Goal: Task Accomplishment & Management: Use online tool/utility

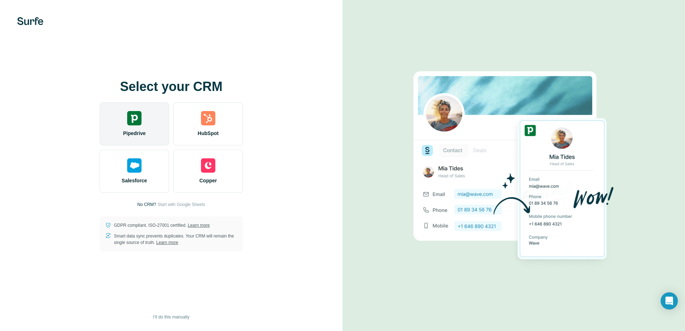
click at [127, 120] on img at bounding box center [134, 118] width 14 height 14
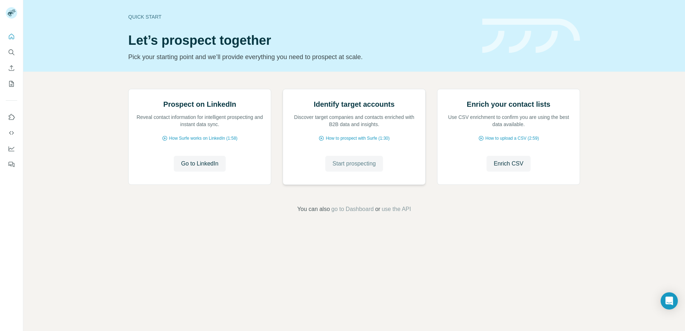
click at [365, 168] on span "Start prospecting" at bounding box center [354, 163] width 43 height 9
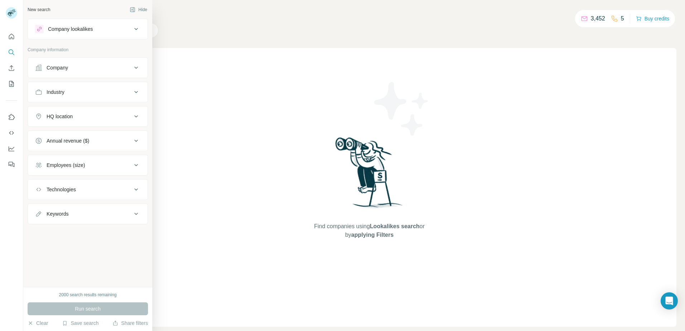
click at [130, 66] on div "Company" at bounding box center [83, 67] width 97 height 7
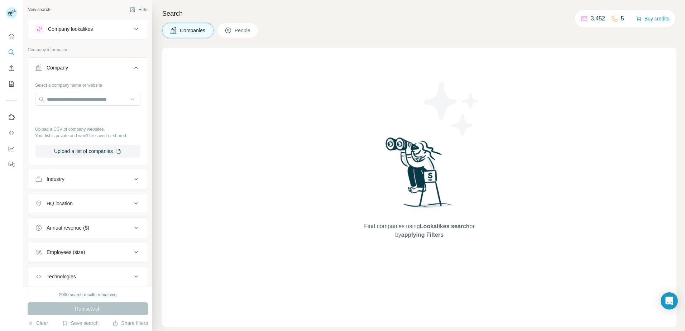
click at [132, 66] on icon at bounding box center [136, 67] width 9 height 9
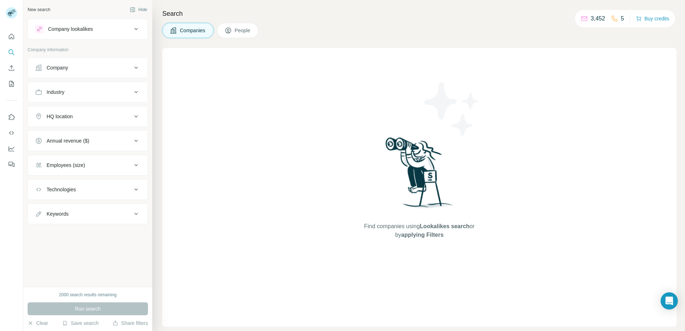
click at [127, 116] on div "HQ location" at bounding box center [83, 116] width 97 height 7
click at [109, 135] on input "text" at bounding box center [87, 134] width 105 height 13
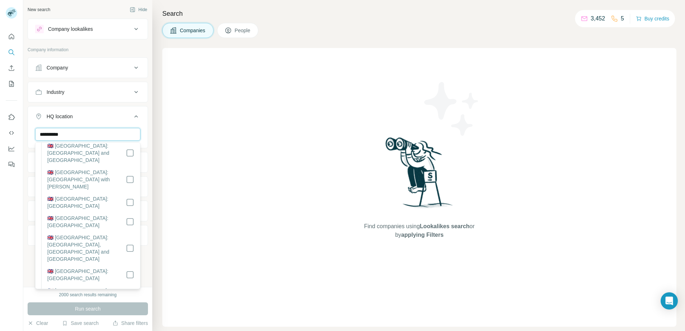
scroll to position [48, 0]
type input "**********"
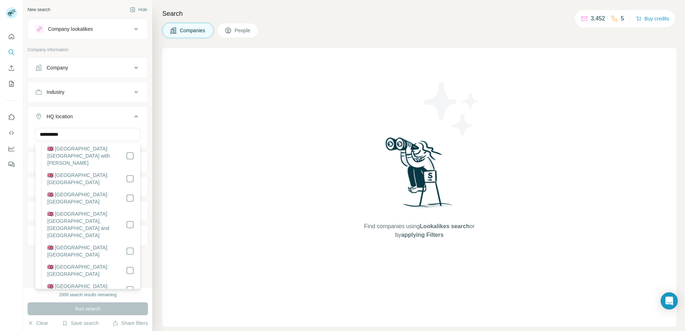
click at [101, 263] on label "🇬🇧 [GEOGRAPHIC_DATA]: [GEOGRAPHIC_DATA]" at bounding box center [86, 270] width 78 height 14
click at [120, 118] on div "HQ location 1" at bounding box center [83, 116] width 97 height 7
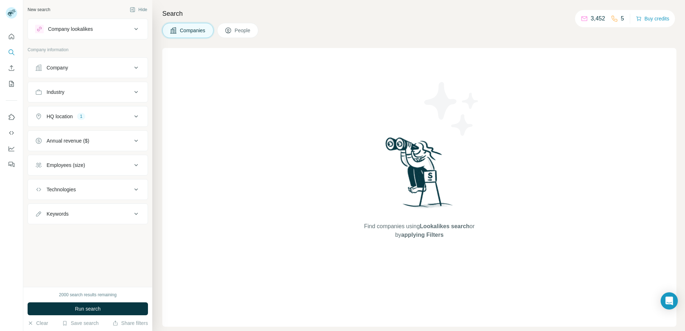
click at [114, 169] on button "Employees (size)" at bounding box center [88, 165] width 120 height 17
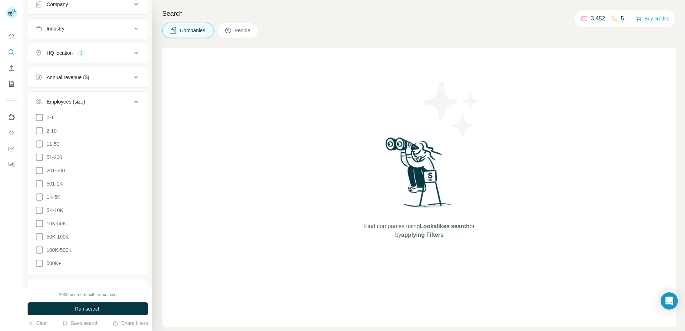
scroll to position [72, 0]
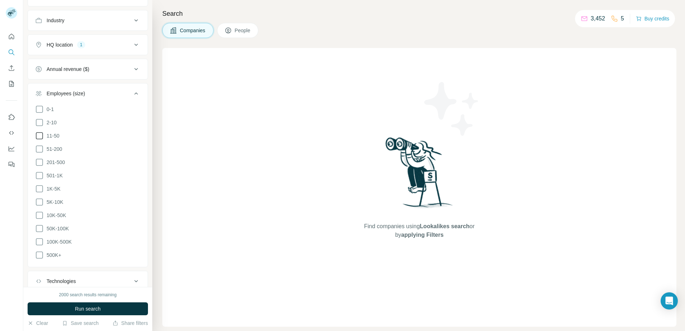
click at [41, 137] on icon at bounding box center [39, 136] width 9 height 9
click at [40, 151] on icon at bounding box center [39, 149] width 9 height 9
click at [38, 161] on icon at bounding box center [39, 162] width 9 height 9
click at [38, 172] on icon at bounding box center [39, 175] width 9 height 9
click at [40, 186] on icon at bounding box center [39, 189] width 9 height 9
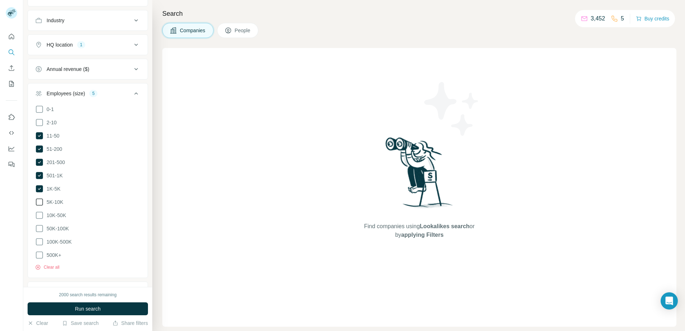
click at [38, 200] on icon at bounding box center [39, 202] width 9 height 9
click at [38, 211] on icon at bounding box center [39, 215] width 9 height 9
click at [40, 224] on icon at bounding box center [39, 228] width 9 height 9
click at [38, 238] on icon at bounding box center [39, 242] width 9 height 9
click at [39, 251] on icon at bounding box center [39, 255] width 9 height 9
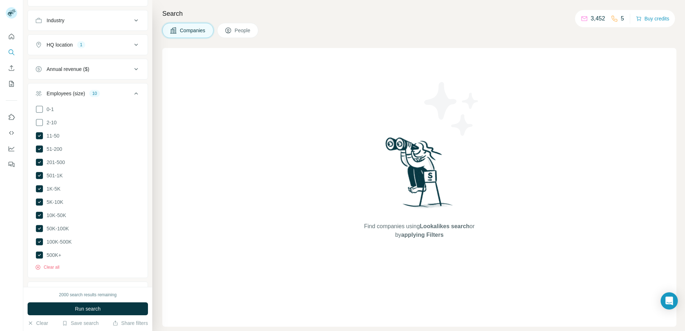
click at [117, 90] on button "Employees (size) 10" at bounding box center [88, 95] width 120 height 20
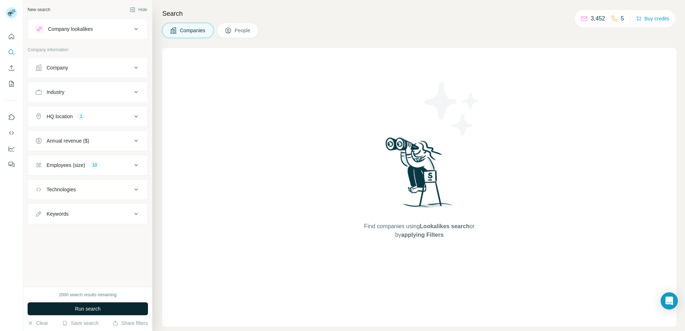
click at [116, 307] on button "Run search" at bounding box center [88, 308] width 120 height 13
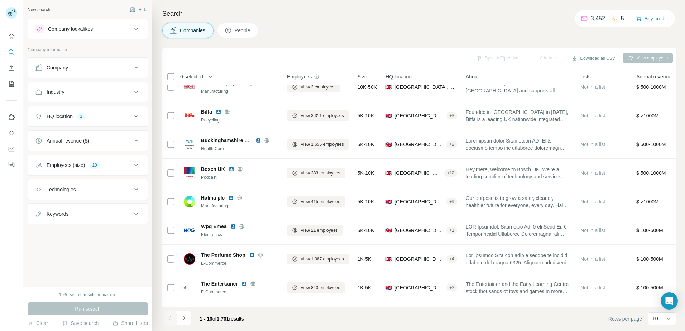
scroll to position [69, 0]
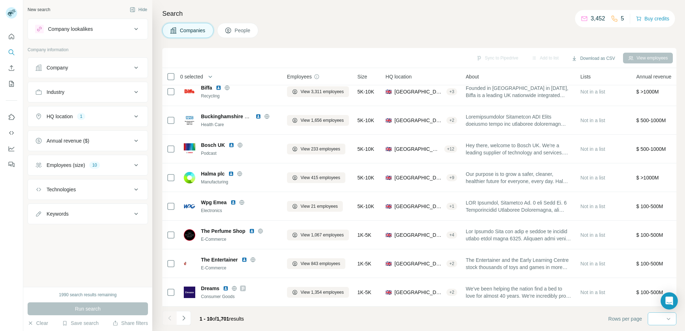
click at [673, 321] on input at bounding box center [663, 319] width 21 height 8
click at [660, 266] on p "60" at bounding box center [657, 264] width 6 height 7
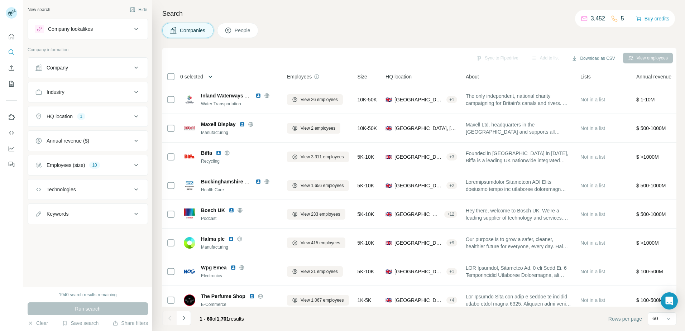
click at [214, 77] on icon "button" at bounding box center [210, 76] width 7 height 7
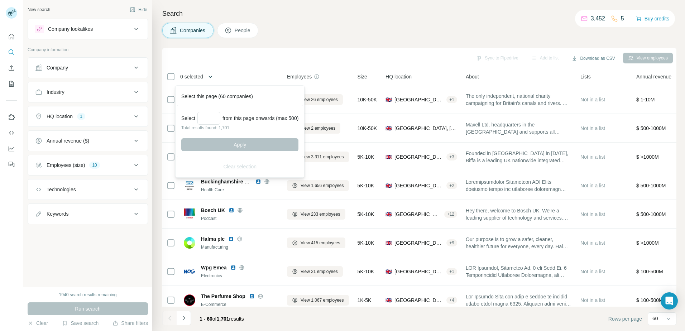
click at [212, 76] on icon "button" at bounding box center [211, 77] width 4 height 2
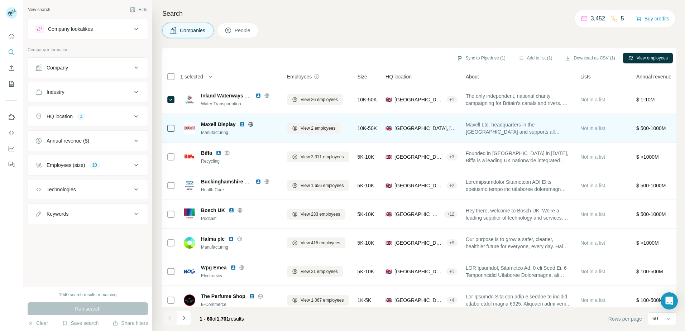
click at [171, 124] on icon at bounding box center [171, 128] width 9 height 9
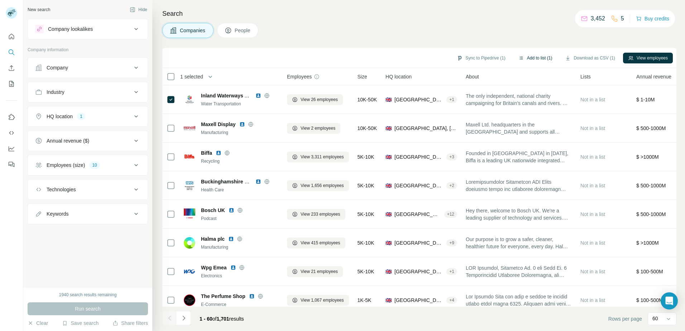
click at [527, 58] on button "Add to list (1)" at bounding box center [535, 58] width 44 height 11
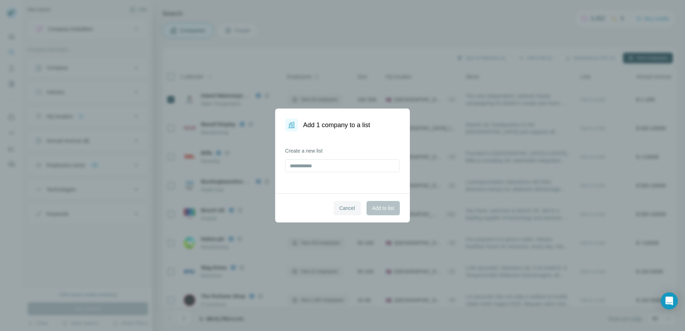
click at [341, 209] on span "Cancel" at bounding box center [347, 208] width 16 height 7
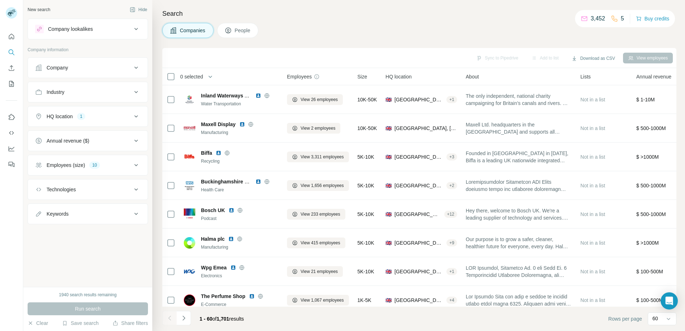
click at [229, 33] on icon at bounding box center [228, 31] width 6 height 6
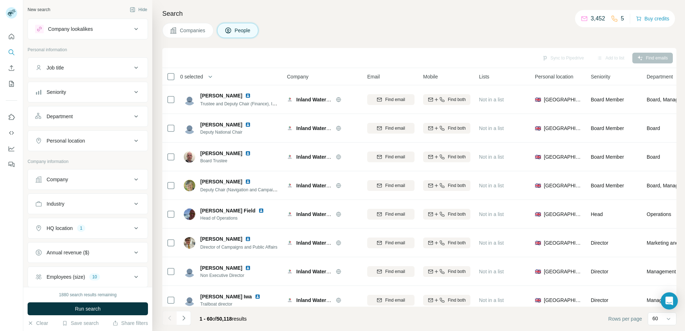
click at [184, 35] on button "Companies" at bounding box center [187, 30] width 51 height 15
